Goal: Task Accomplishment & Management: Manage account settings

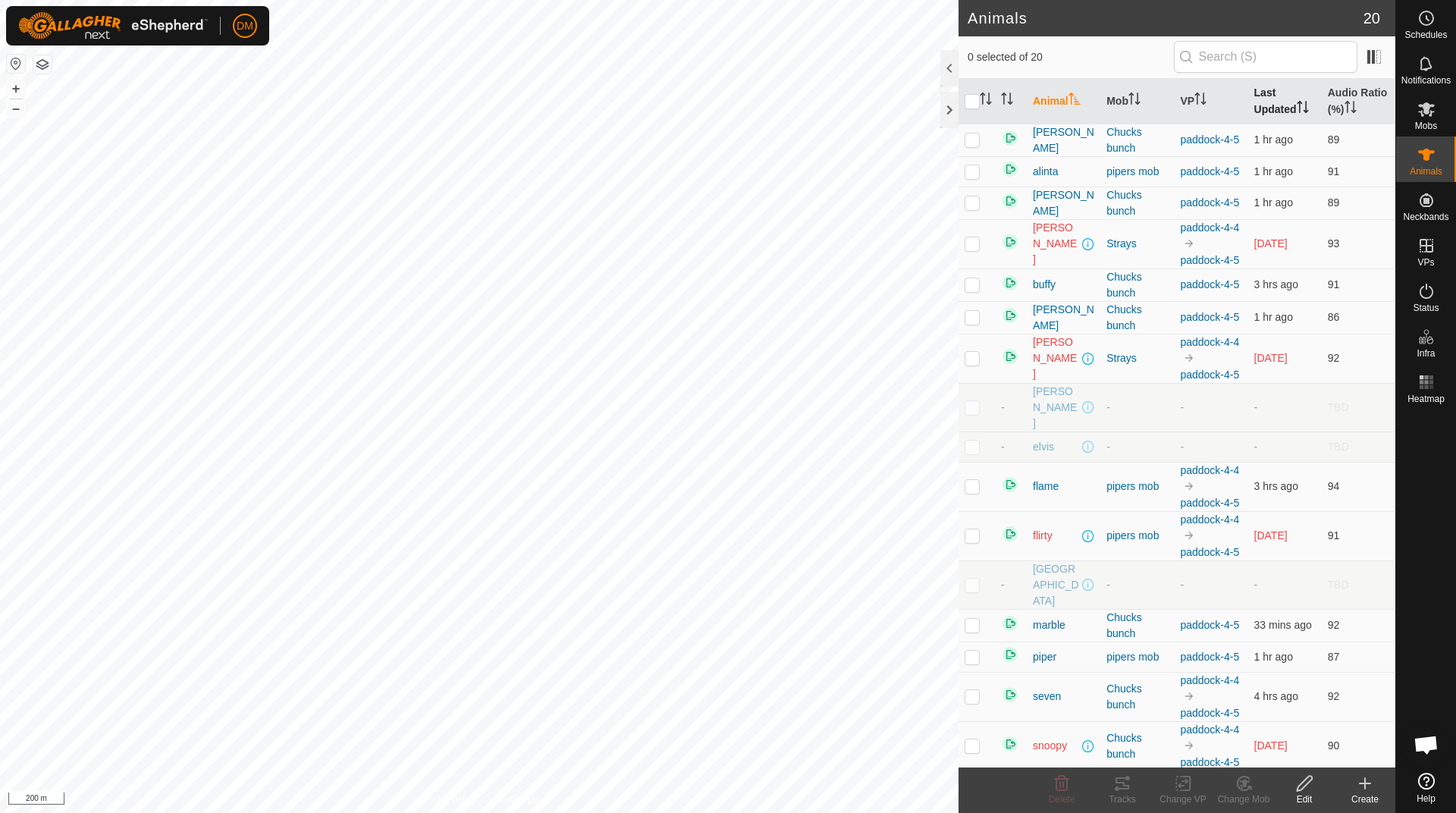
click at [1296, 111] on icon "Activate to sort" at bounding box center [1302, 106] width 12 height 12
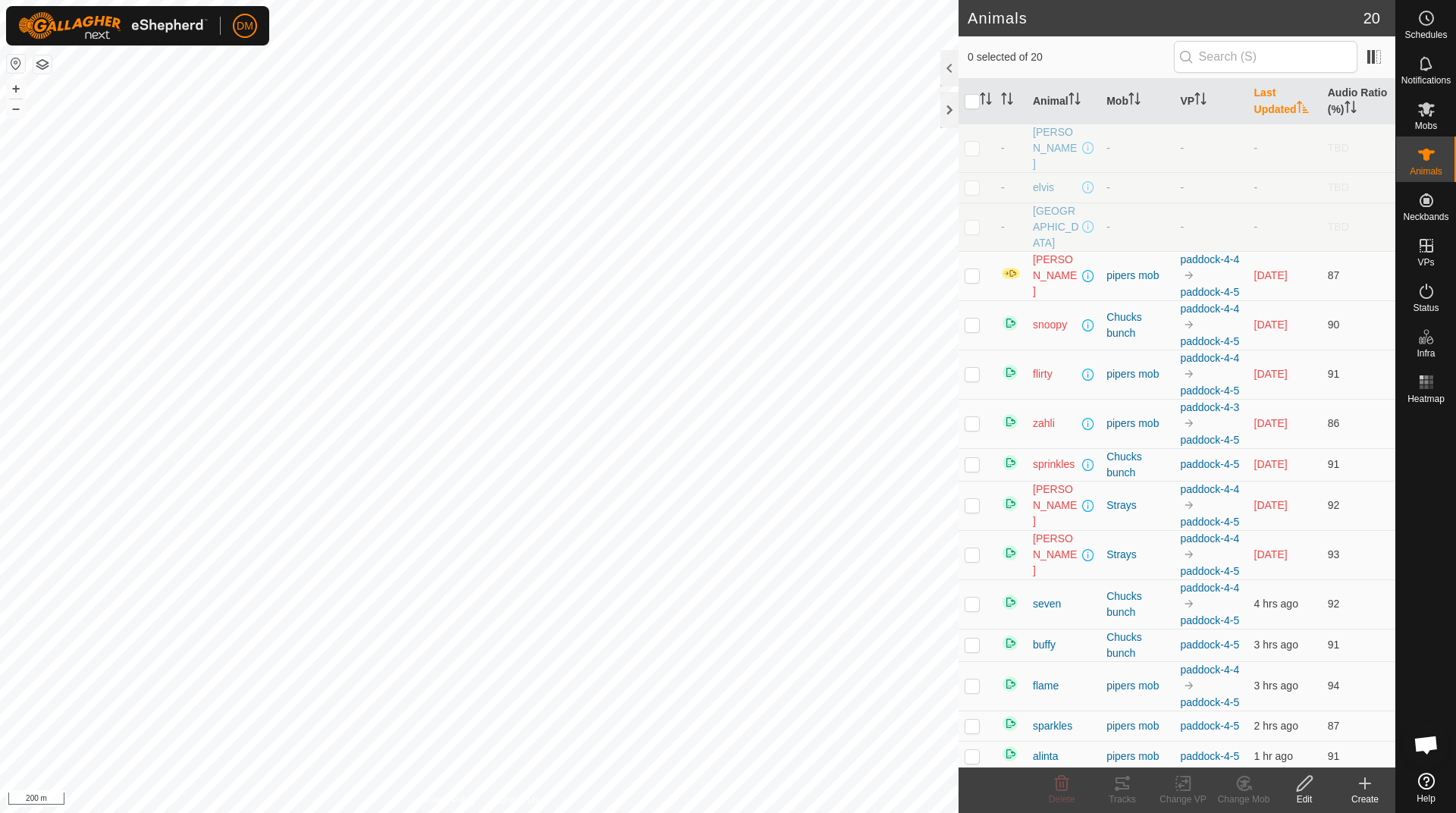
click at [1296, 111] on icon "Activate to sort" at bounding box center [1302, 106] width 12 height 12
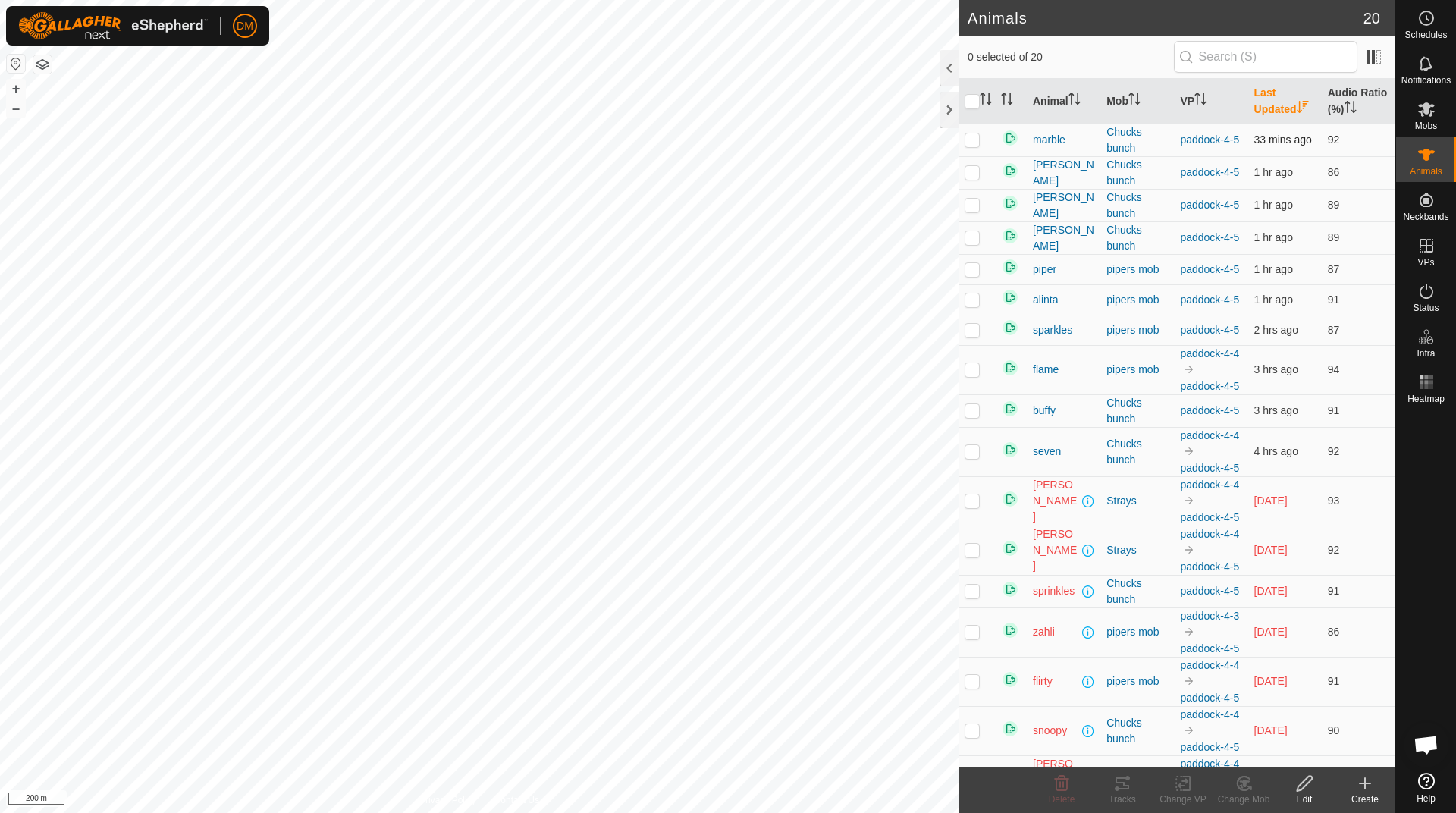
click at [975, 145] on p-checkbox at bounding box center [972, 139] width 16 height 12
checkbox input "true"
click at [973, 305] on p-checkbox at bounding box center [972, 299] width 16 height 12
checkbox input "true"
drag, startPoint x: 972, startPoint y: 286, endPoint x: 977, endPoint y: 264, distance: 22.6
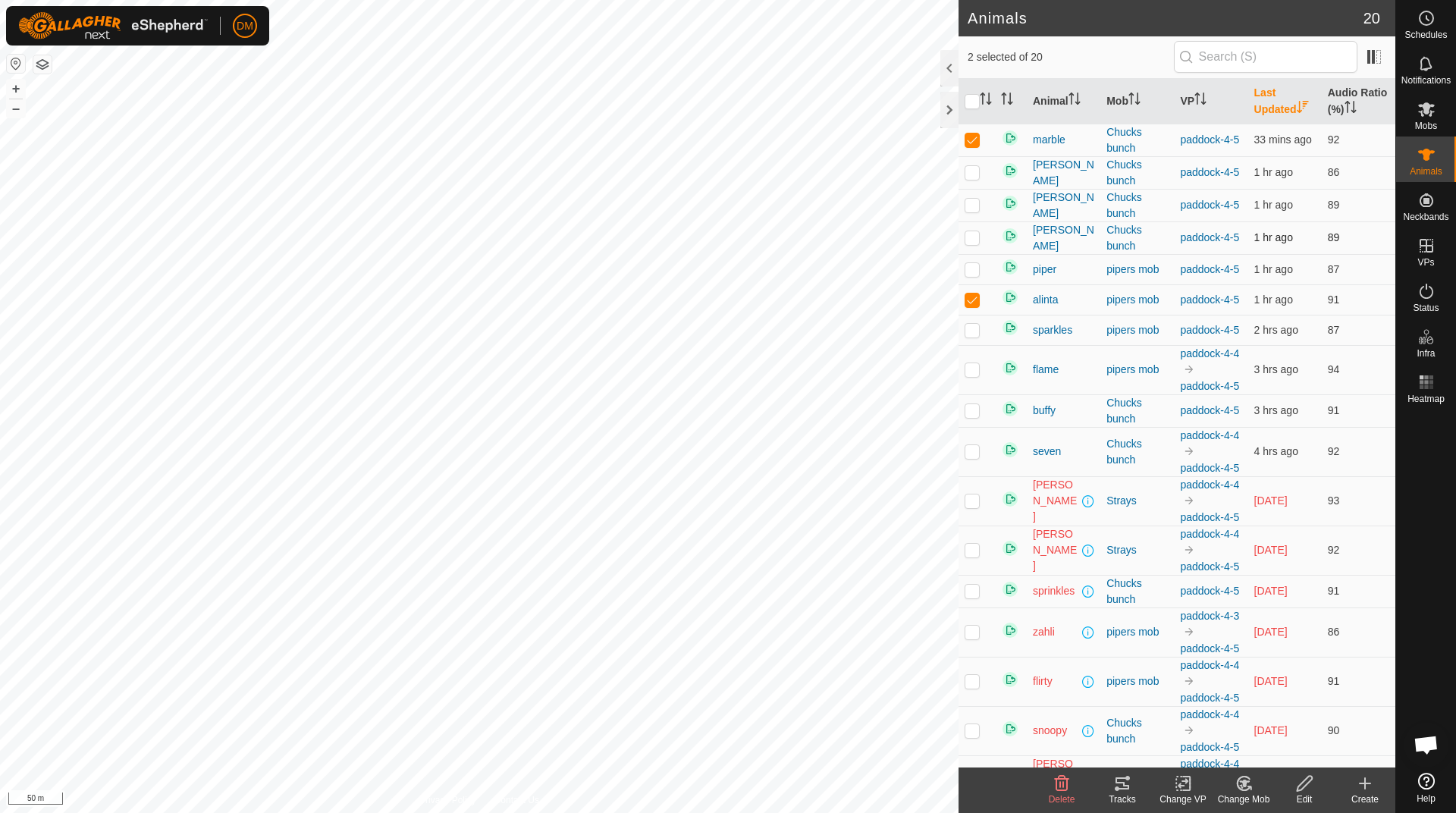
click at [972, 275] on p-checkbox at bounding box center [972, 269] width 16 height 12
checkbox input "true"
drag, startPoint x: 975, startPoint y: 255, endPoint x: 972, endPoint y: 227, distance: 28.2
click at [975, 244] on p-checkbox at bounding box center [972, 237] width 16 height 12
checkbox input "true"
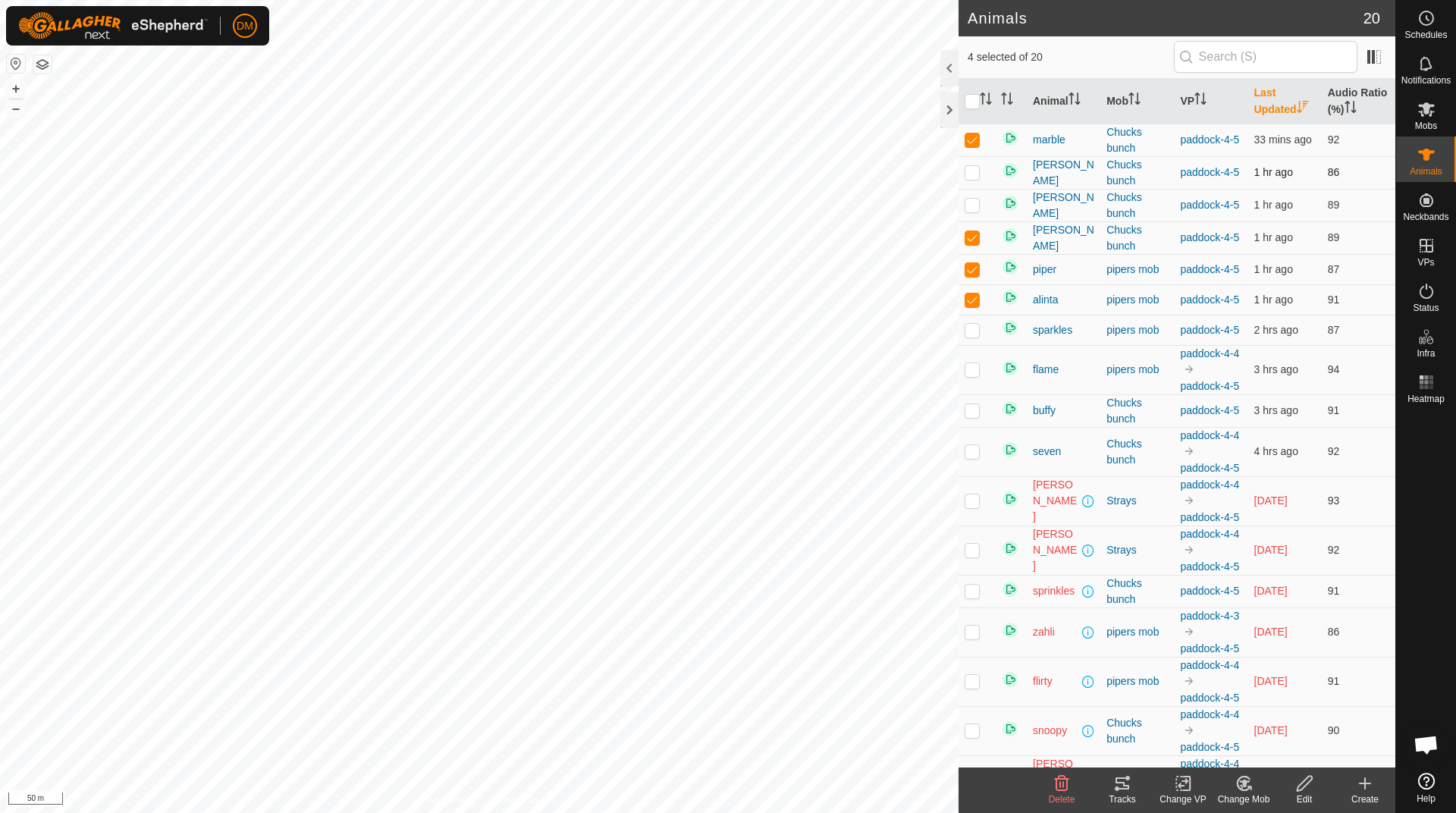
click at [971, 189] on td at bounding box center [976, 172] width 36 height 32
checkbox input "true"
click at [965, 211] on p-checkbox at bounding box center [972, 205] width 16 height 12
checkbox input "true"
click at [980, 345] on td at bounding box center [976, 329] width 36 height 30
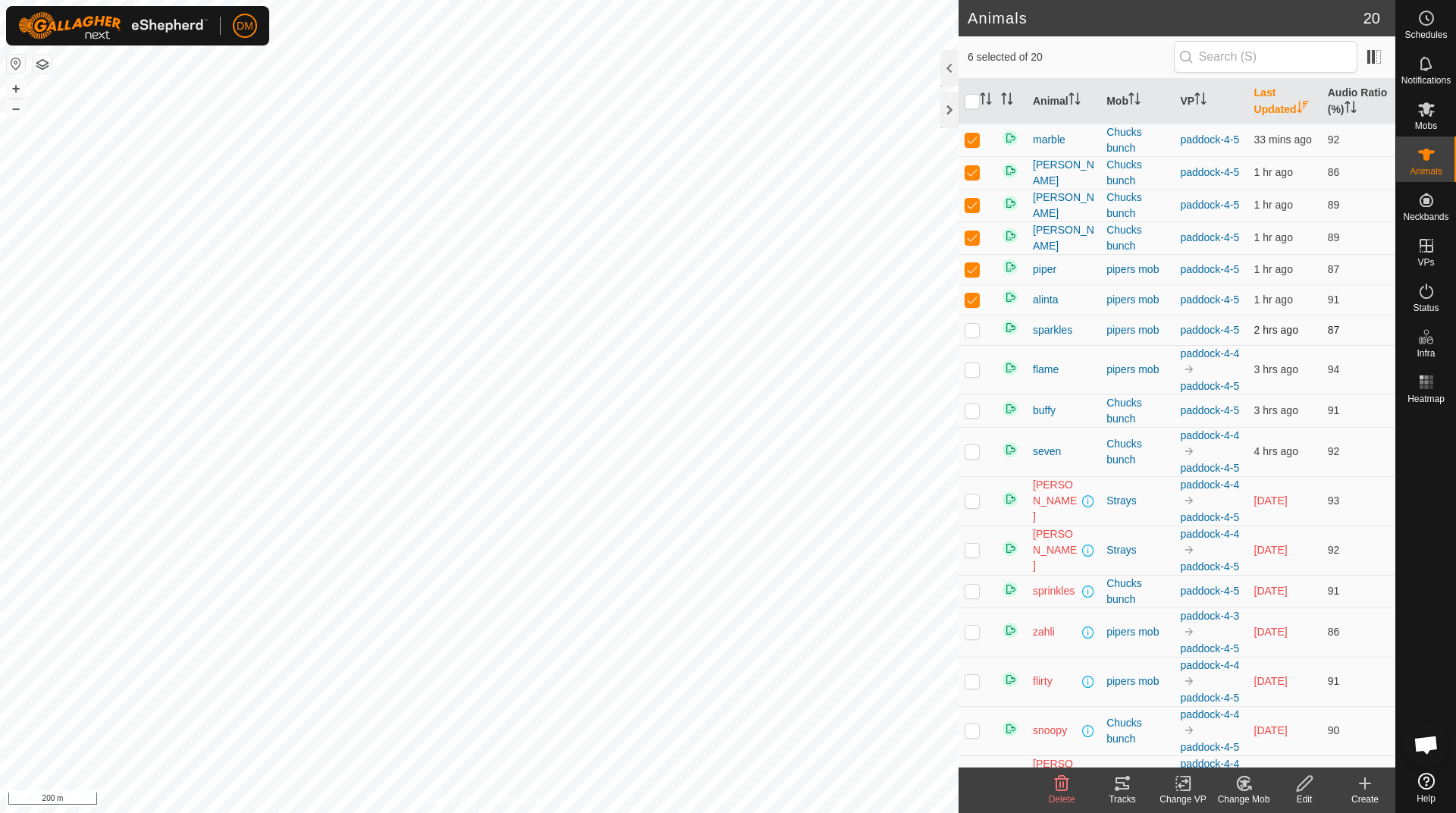
checkbox input "true"
click at [974, 375] on p-checkbox at bounding box center [972, 369] width 16 height 12
checkbox input "true"
click at [972, 416] on p-checkbox at bounding box center [972, 410] width 16 height 12
checkbox input "true"
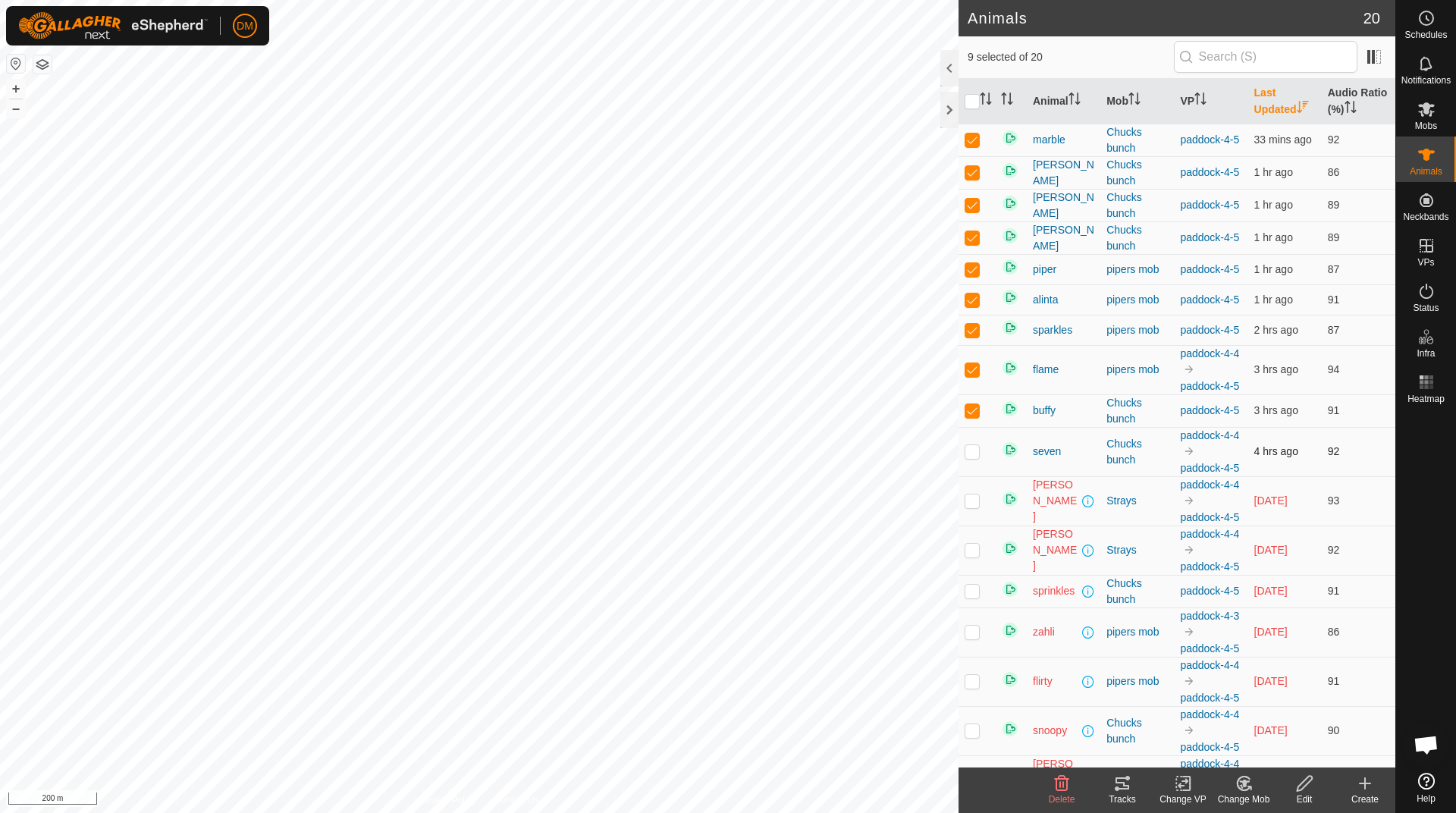
click at [968, 457] on p-checkbox at bounding box center [972, 451] width 16 height 12
checkbox input "true"
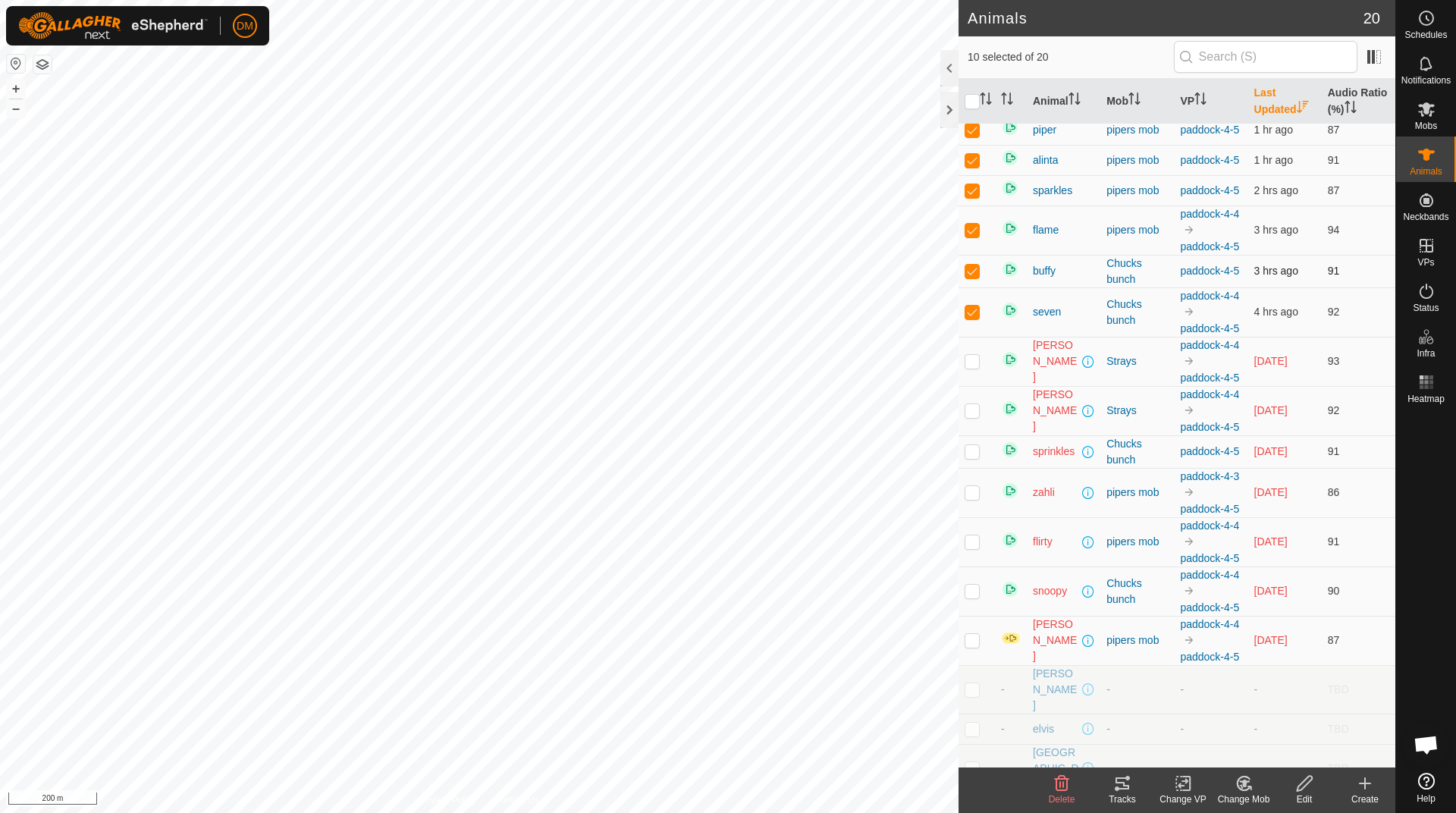
scroll to position [145, 0]
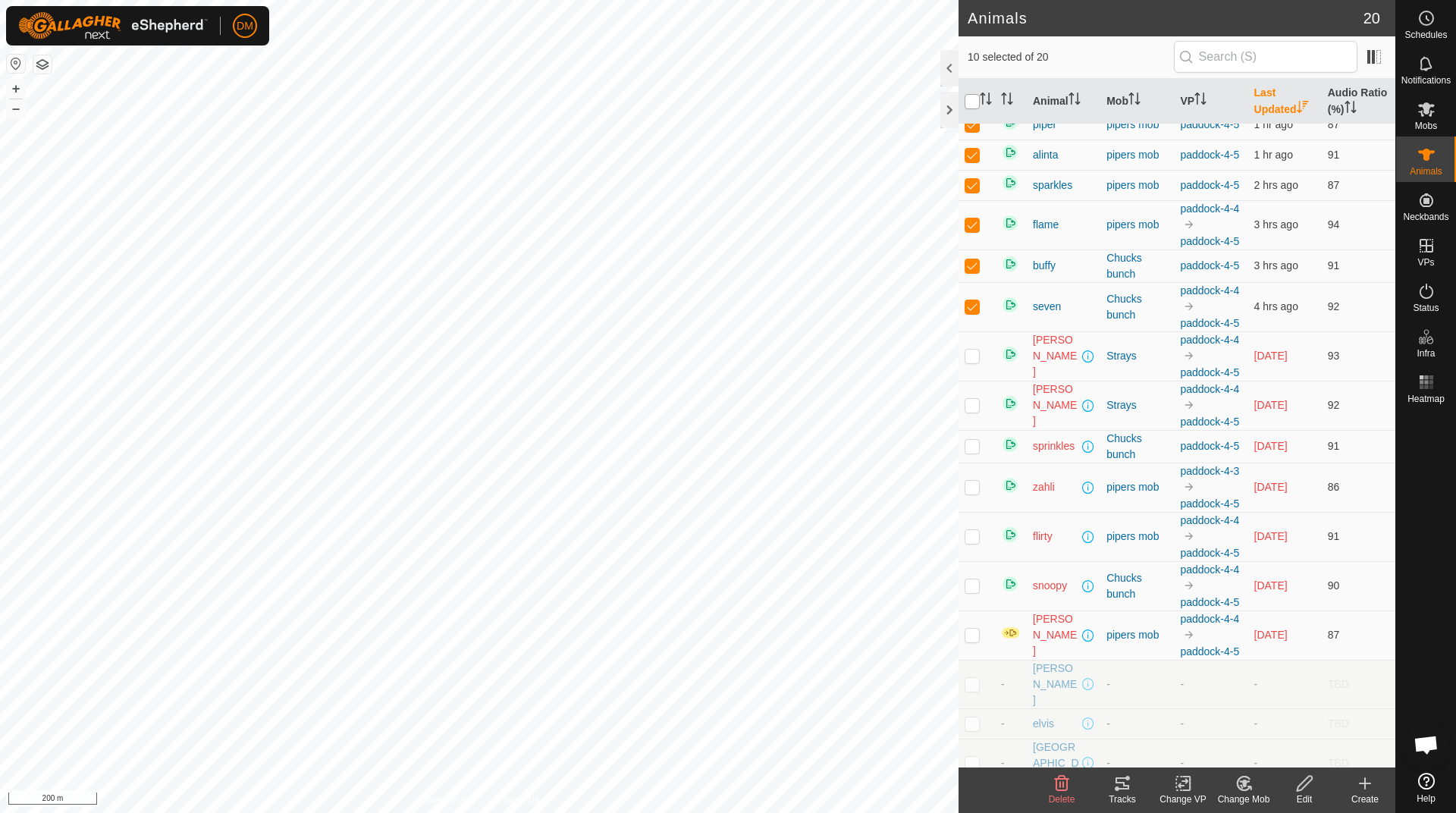
click at [975, 106] on input "checkbox" at bounding box center [972, 101] width 16 height 16
checkbox input "true"
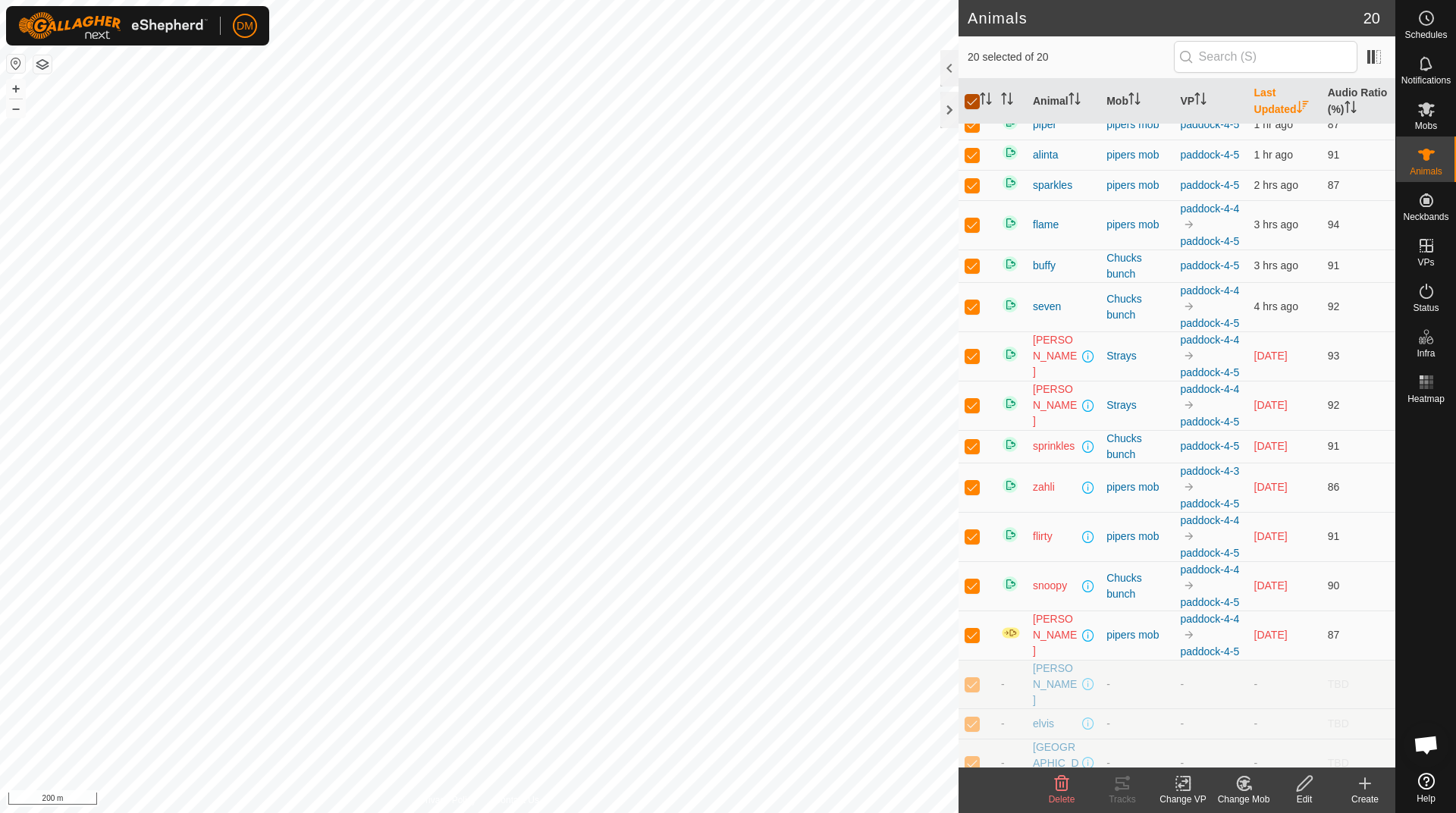
checkbox input "true"
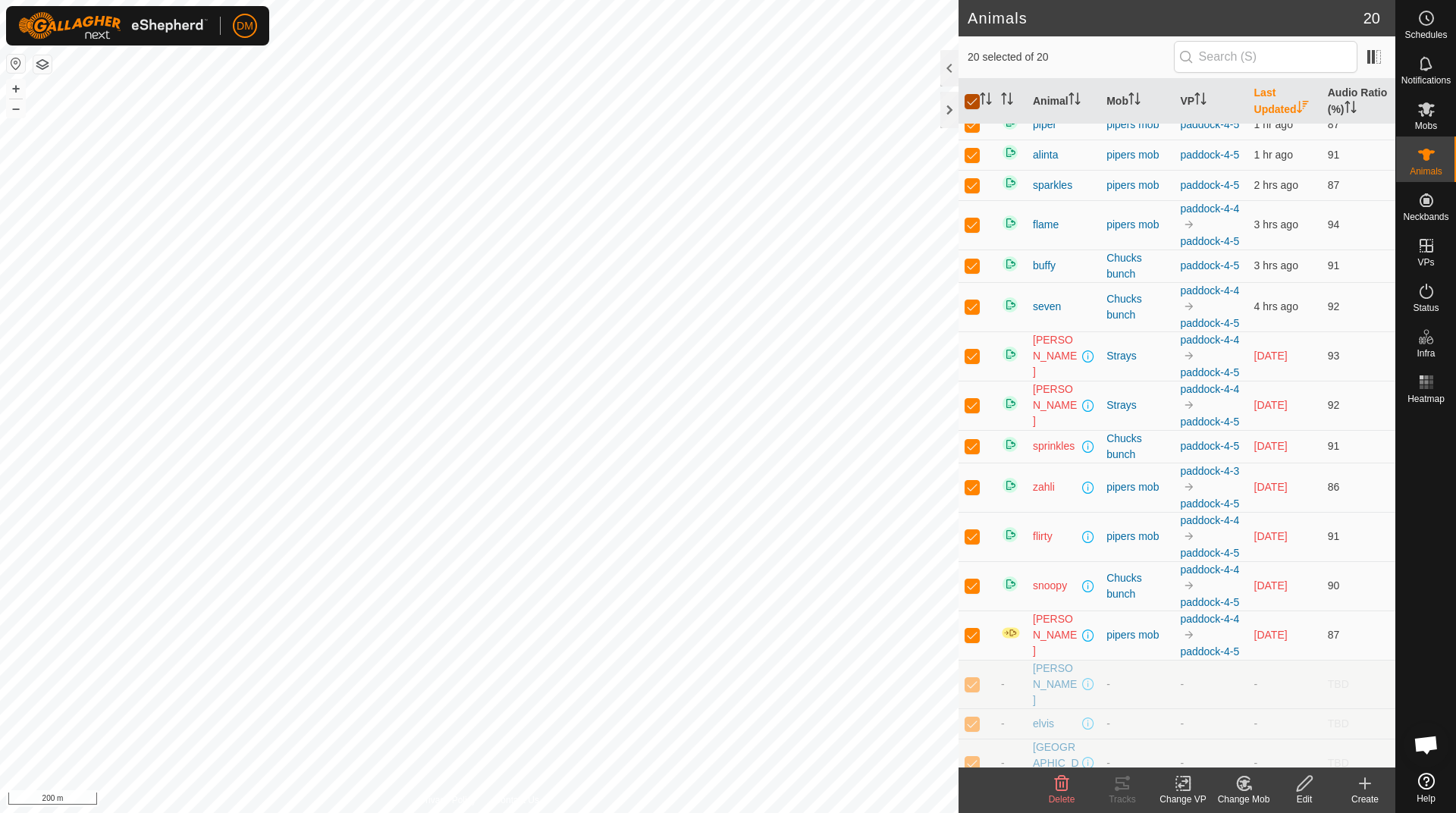
checkbox input "true"
click at [975, 107] on input "checkbox" at bounding box center [972, 101] width 16 height 16
checkbox input "false"
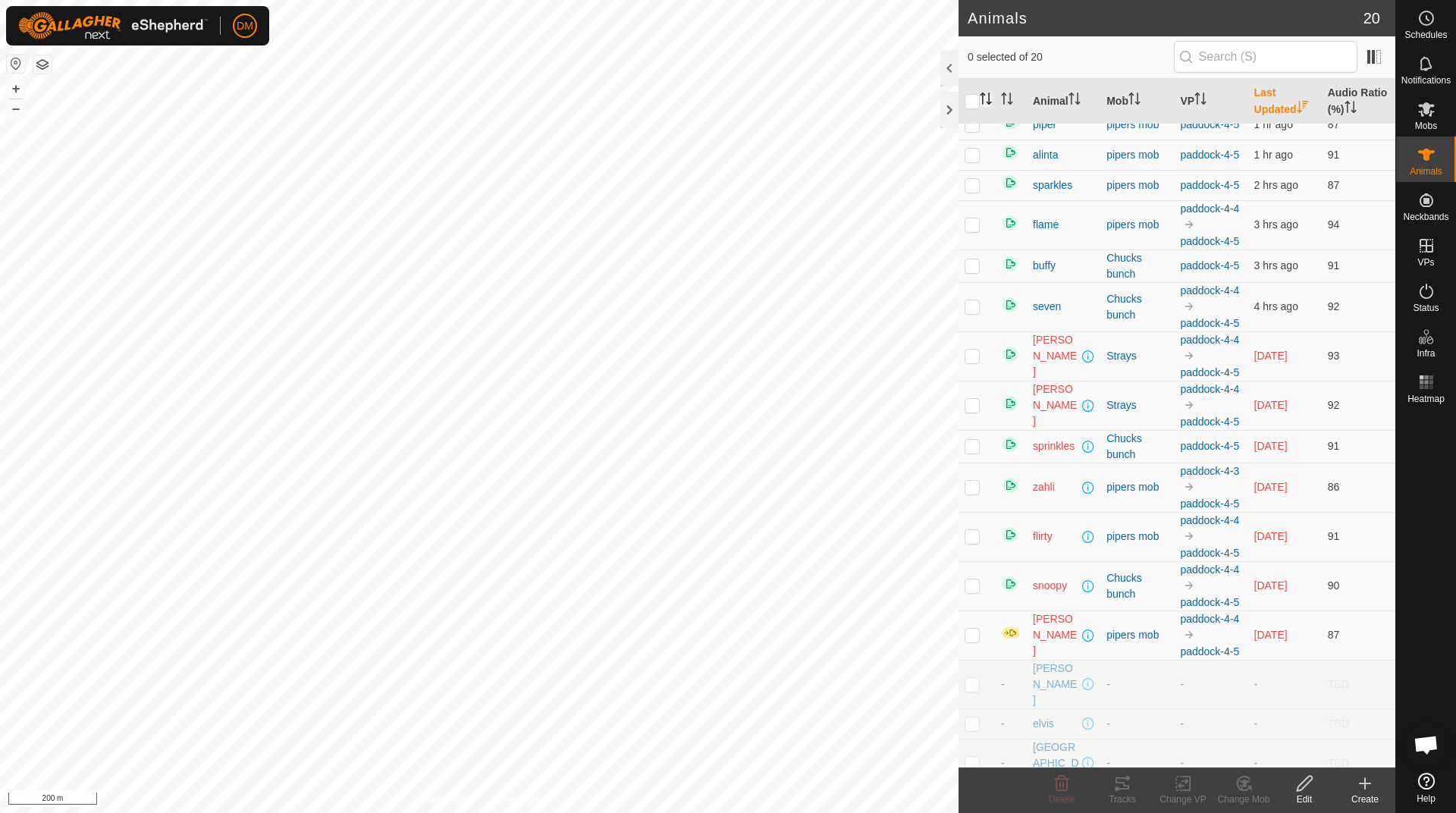
checkbox input "false"
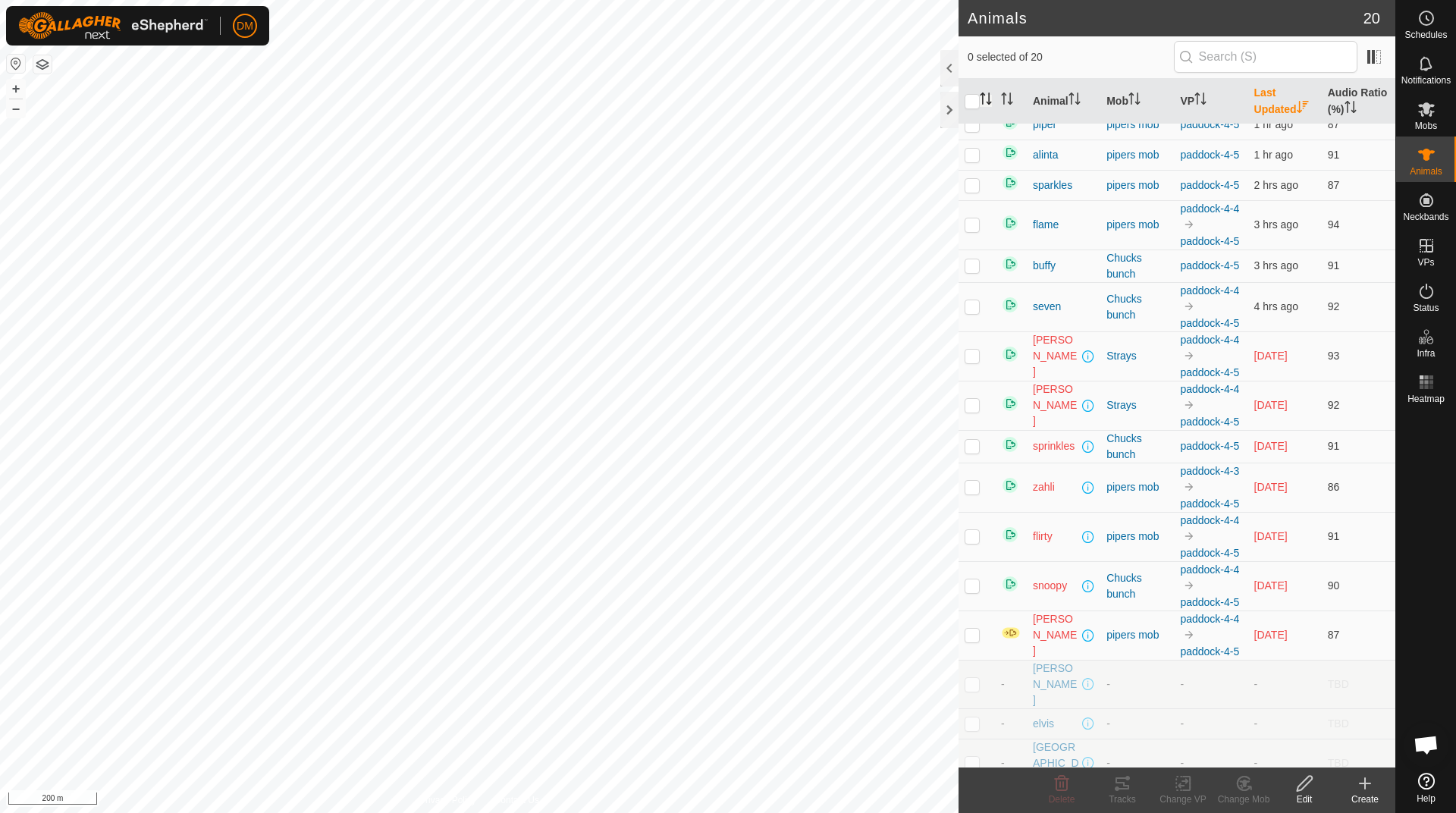
checkbox input "false"
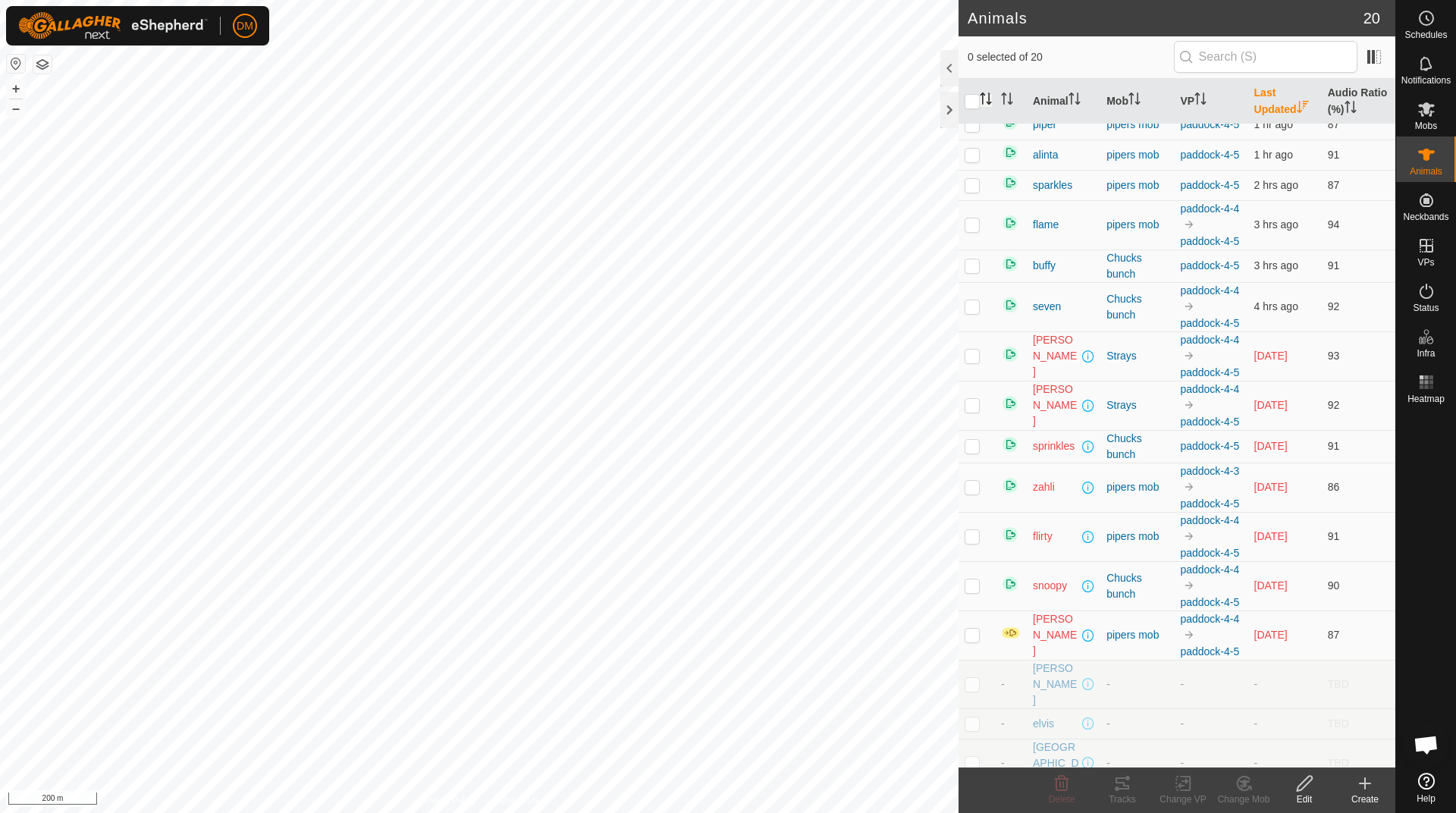
checkbox input "false"
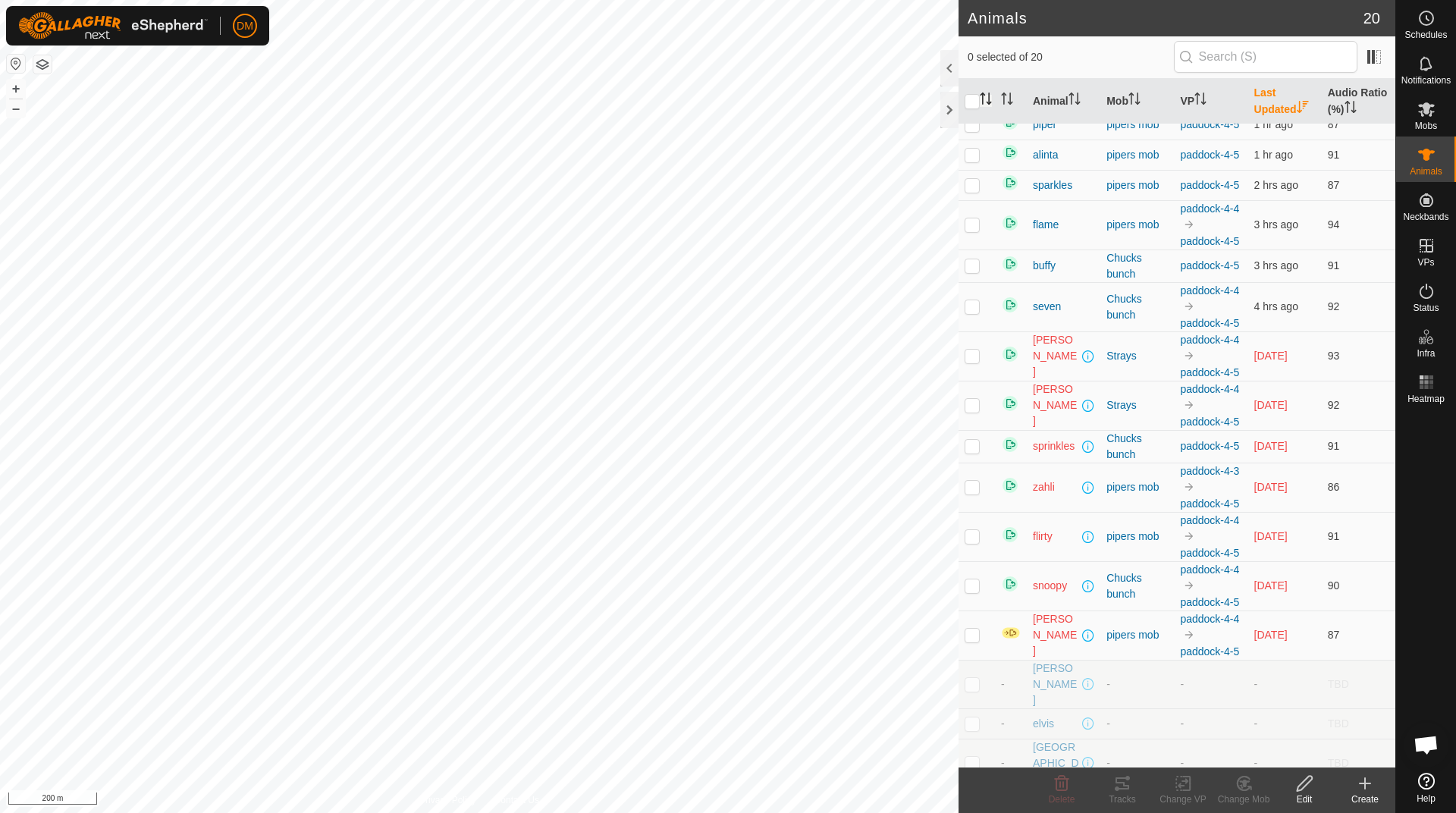
checkbox input "false"
